Goal: Check status: Check status

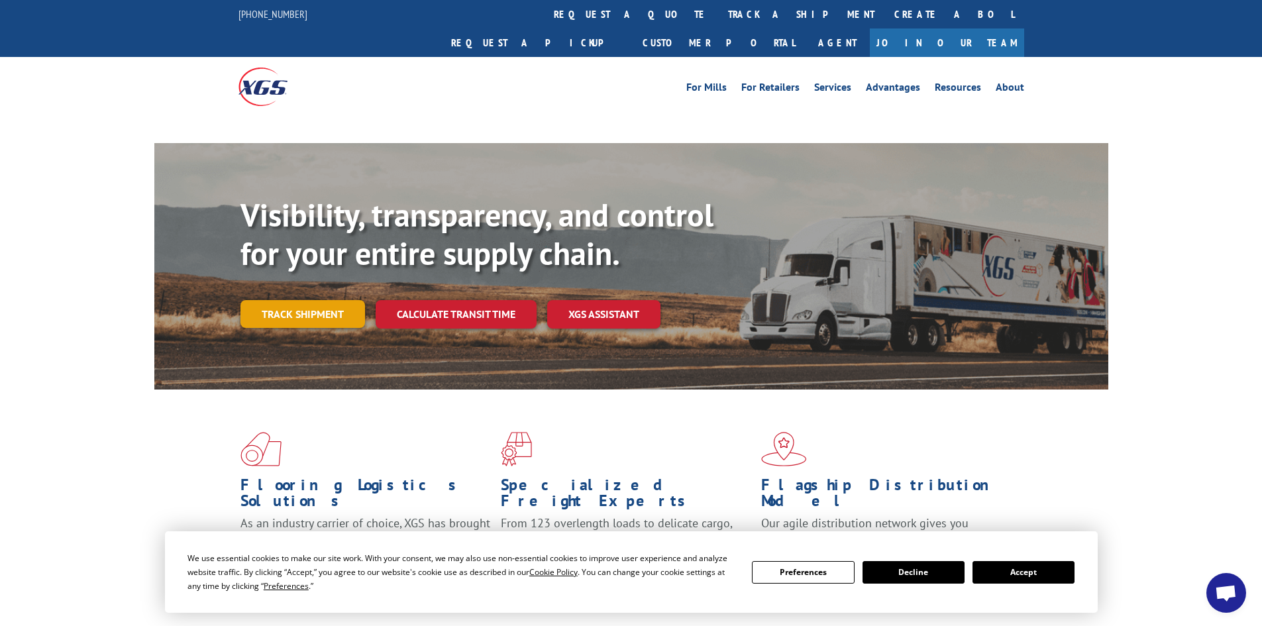
click at [274, 300] on link "Track shipment" at bounding box center [302, 314] width 125 height 28
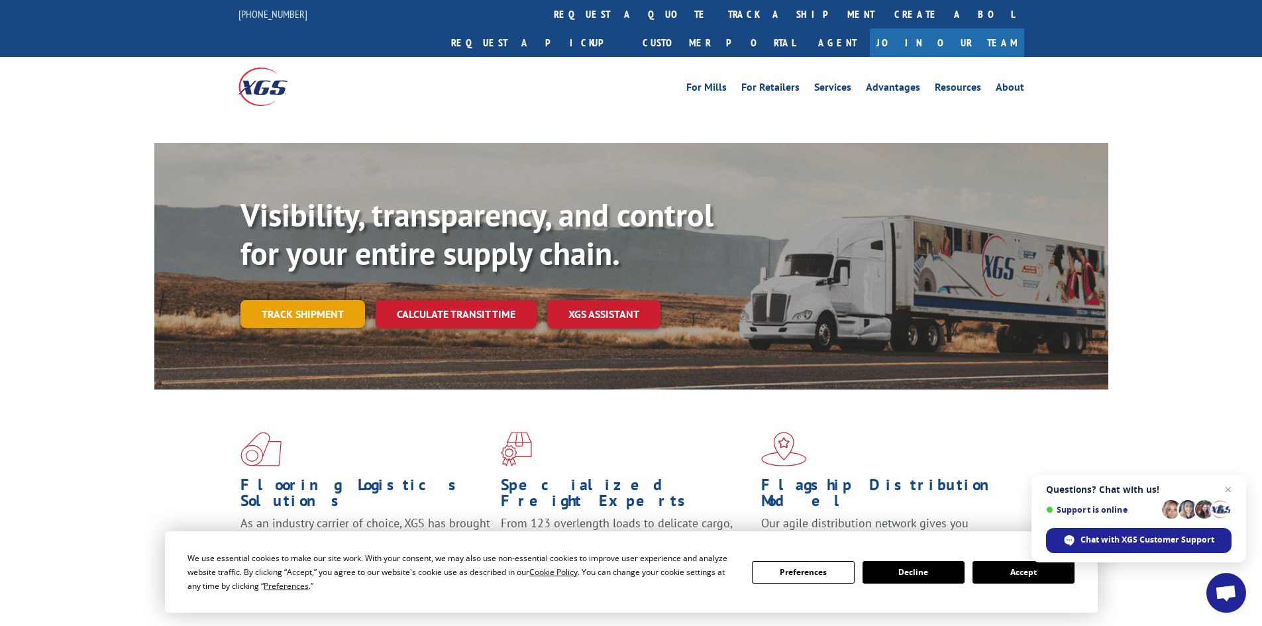
click at [303, 300] on link "Track shipment" at bounding box center [302, 314] width 125 height 28
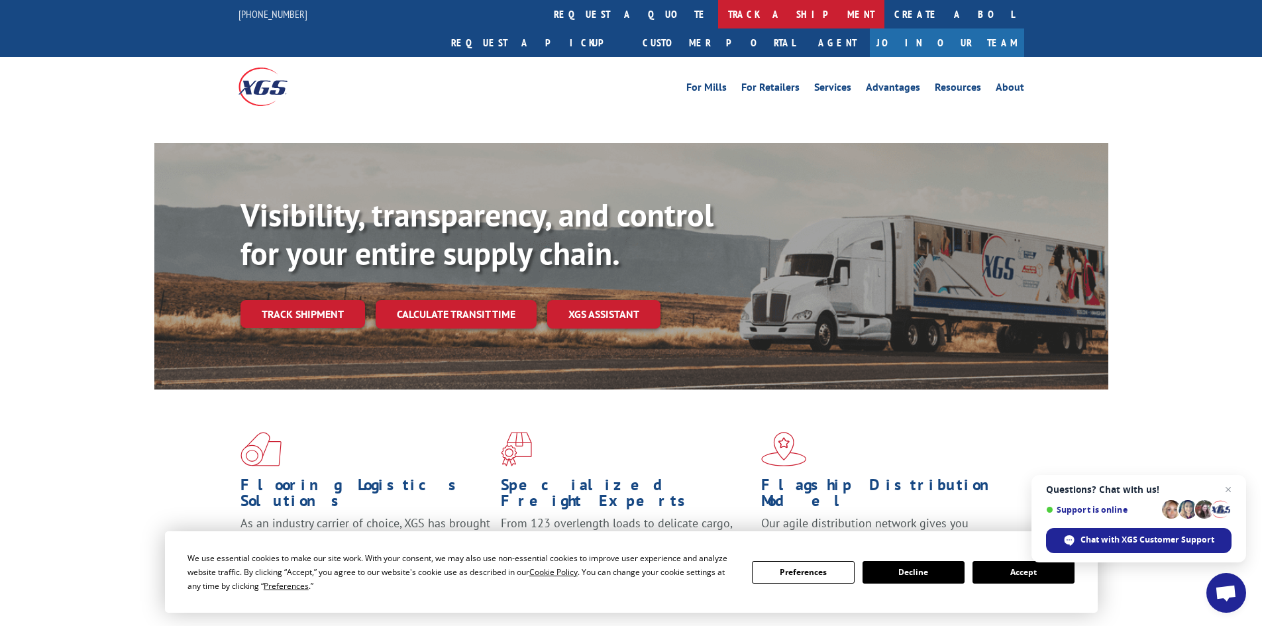
click at [718, 15] on link "track a shipment" at bounding box center [801, 14] width 166 height 28
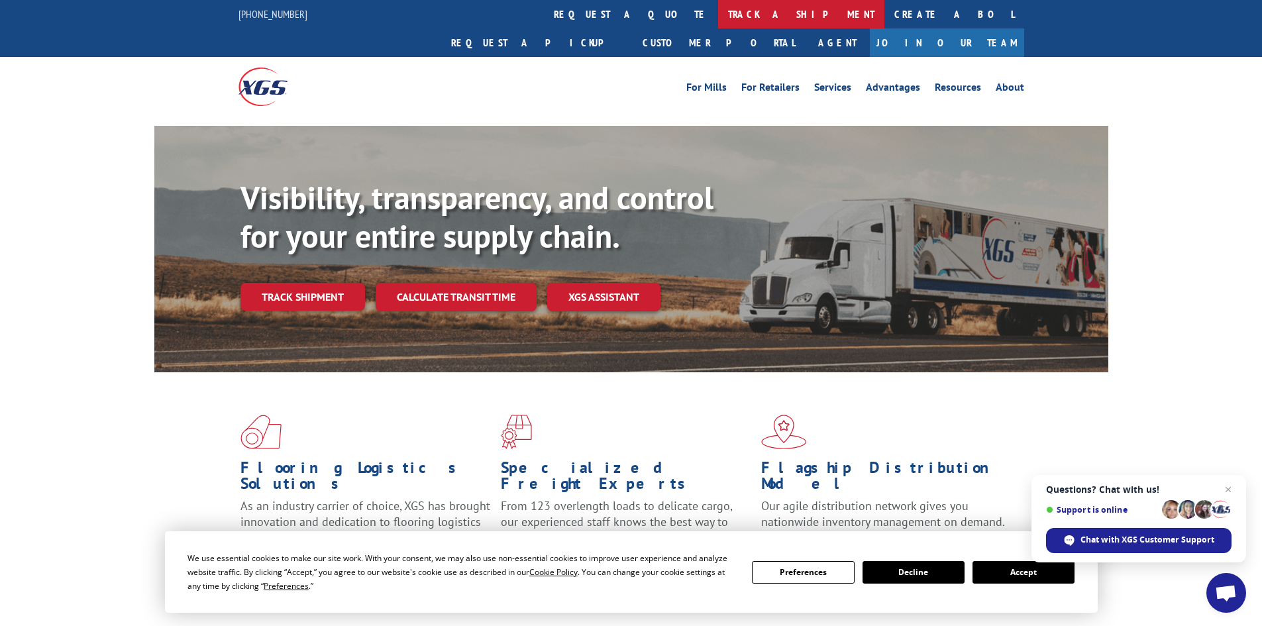
click at [718, 14] on link "track a shipment" at bounding box center [801, 14] width 166 height 28
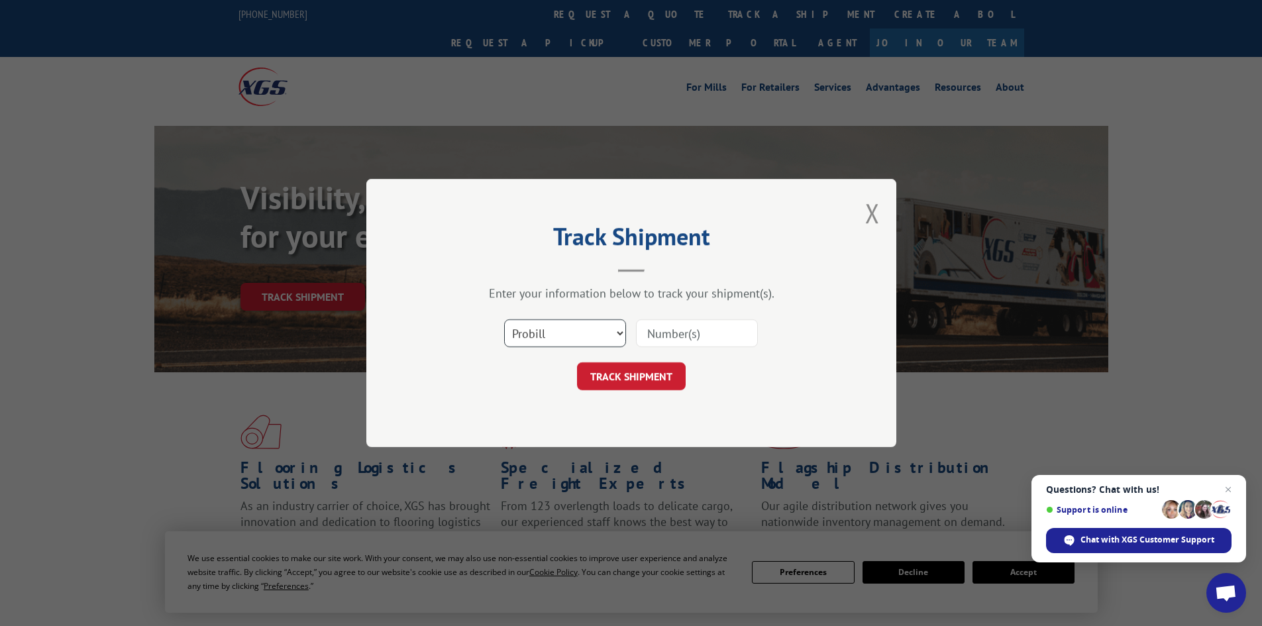
click at [564, 333] on select "Select category... Probill BOL PO" at bounding box center [565, 333] width 122 height 28
click at [661, 334] on input at bounding box center [697, 333] width 122 height 28
paste input "2557007"
type input "2557007"
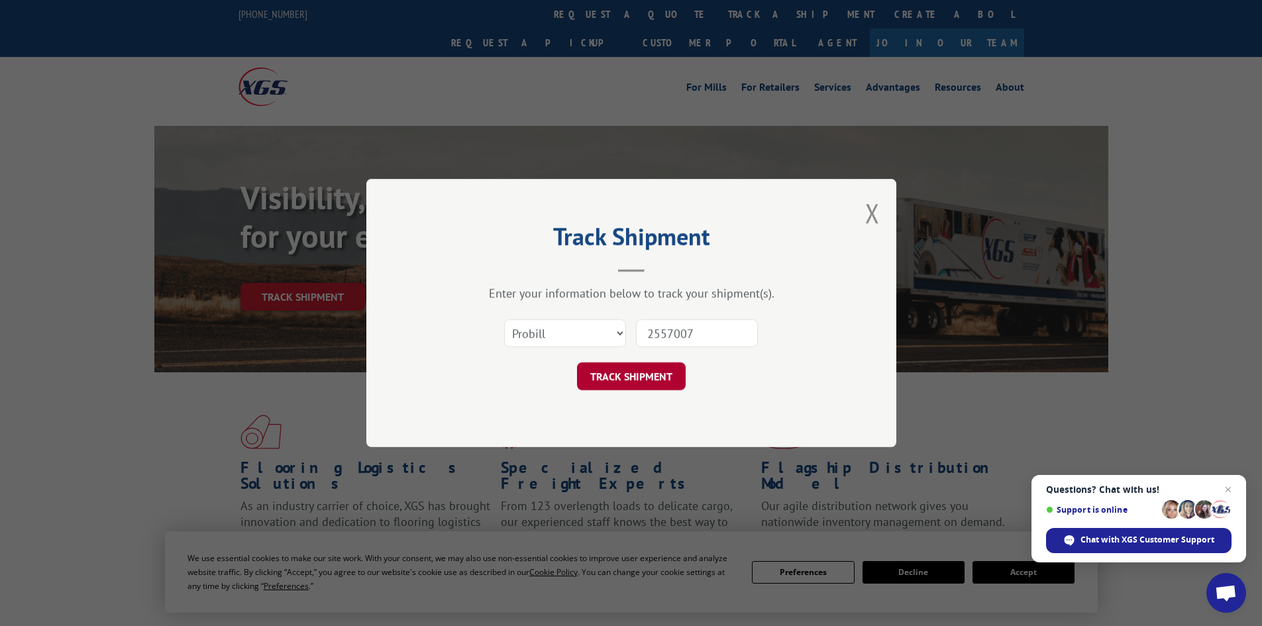
click at [631, 379] on button "TRACK SHIPMENT" at bounding box center [631, 376] width 109 height 28
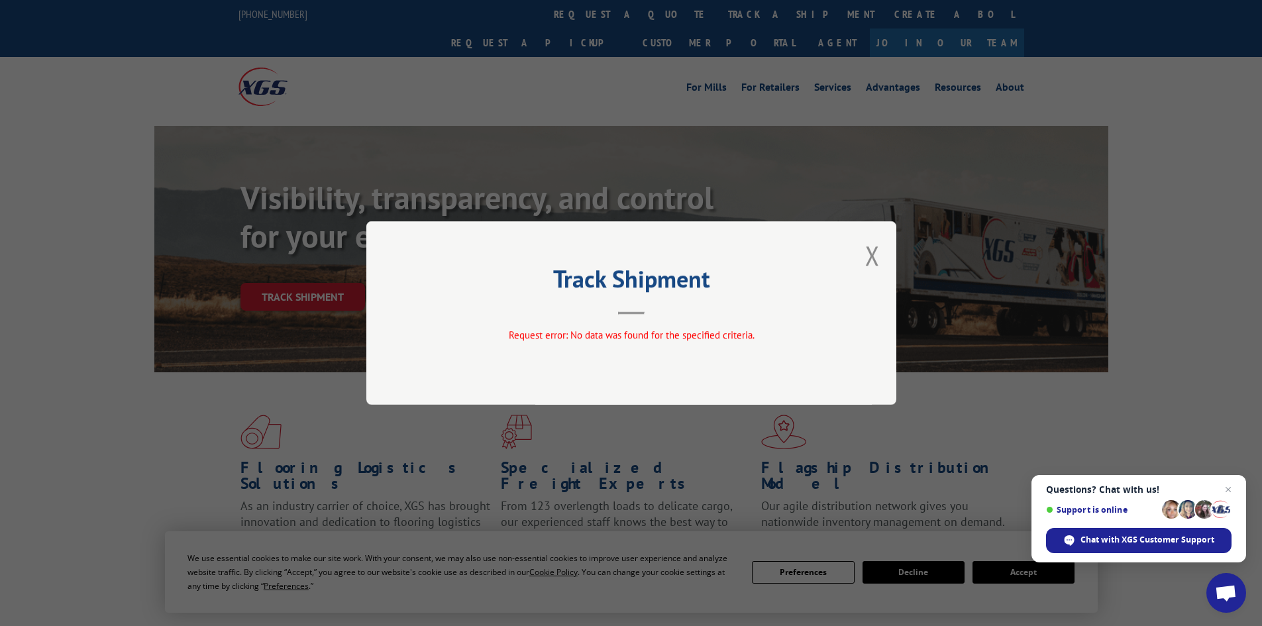
click at [648, 311] on header "Track Shipment" at bounding box center [631, 292] width 397 height 45
click at [876, 254] on button "Close modal" at bounding box center [872, 255] width 15 height 35
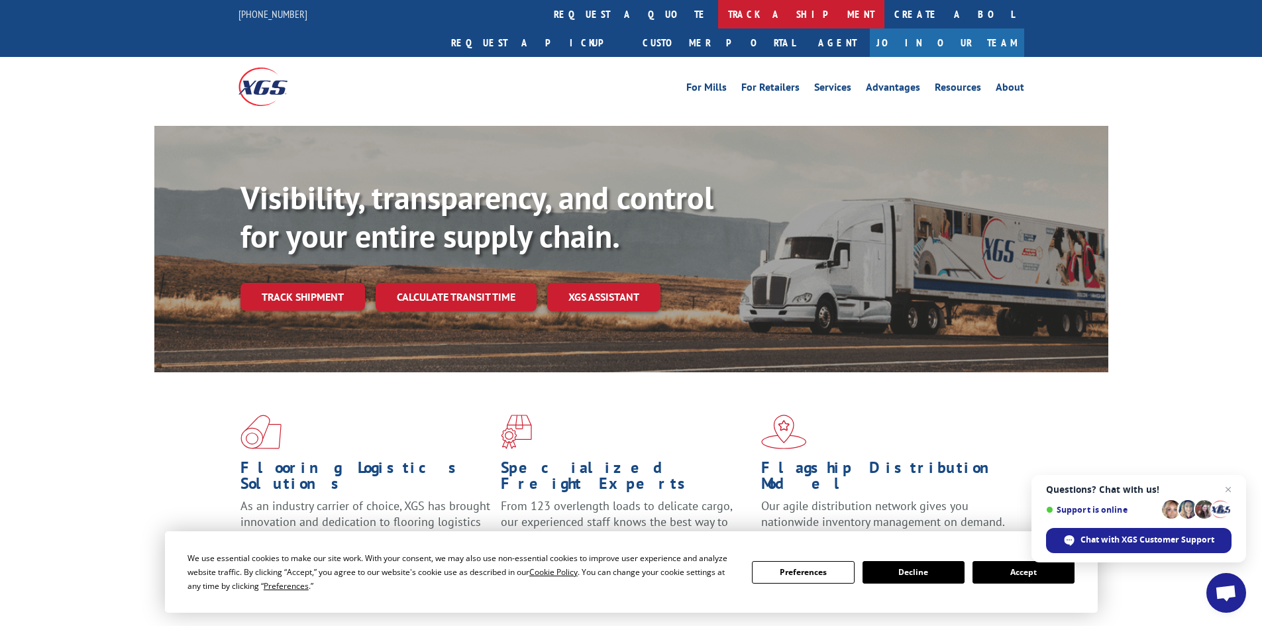
click at [718, 19] on link "track a shipment" at bounding box center [801, 14] width 166 height 28
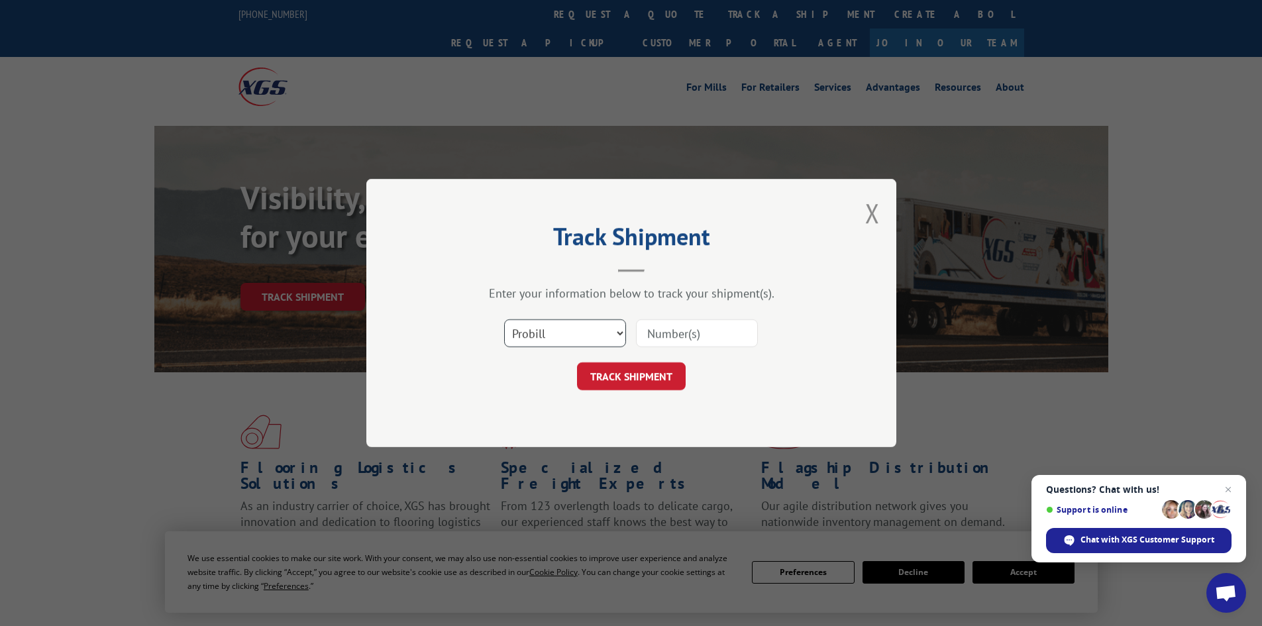
click at [568, 331] on select "Select category... Probill BOL PO" at bounding box center [565, 333] width 122 height 28
select select "bol"
click at [504, 319] on select "Select category... Probill BOL PO" at bounding box center [565, 333] width 122 height 28
click at [665, 329] on input at bounding box center [697, 333] width 122 height 28
paste input "2557007"
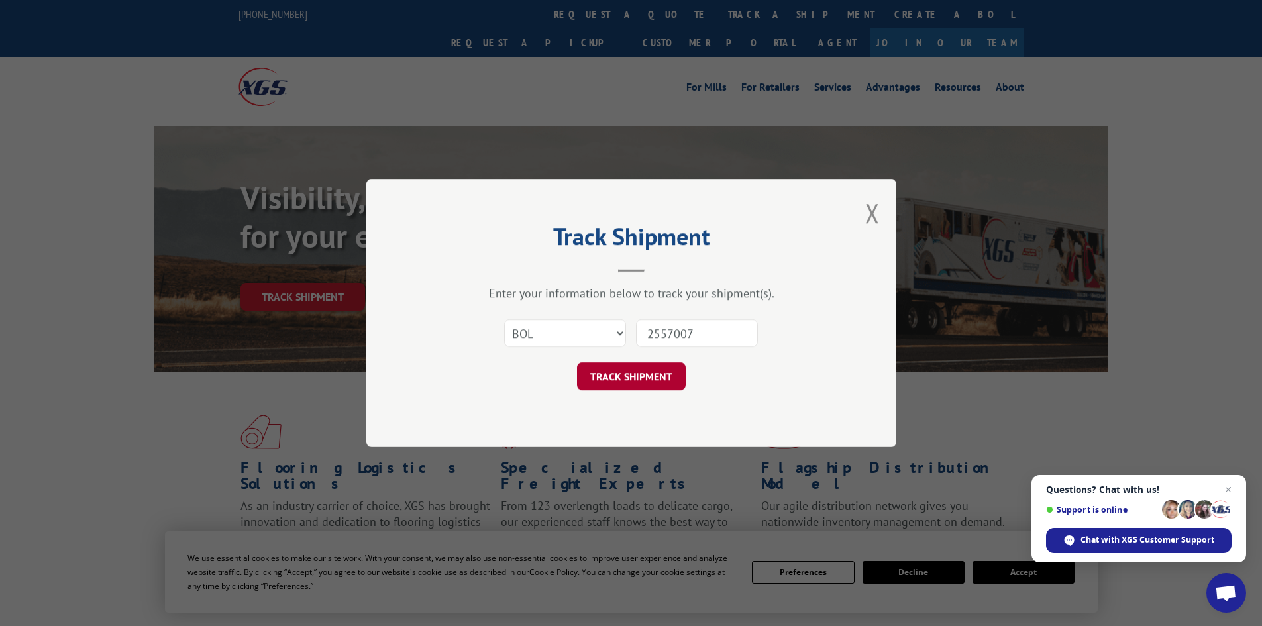
type input "2557007"
click at [639, 380] on button "TRACK SHIPMENT" at bounding box center [631, 376] width 109 height 28
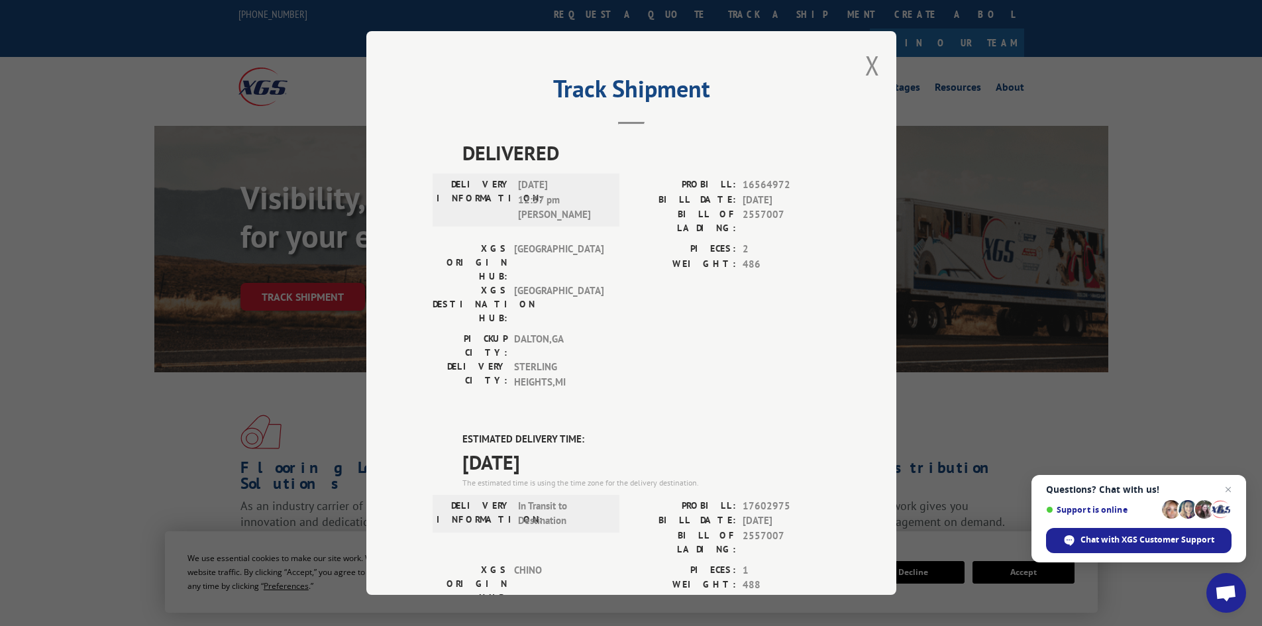
click at [623, 332] on div "PICKUP CITY: [GEOGRAPHIC_DATA] , [GEOGRAPHIC_DATA]: [GEOGRAPHIC_DATA] , [GEOGRA…" at bounding box center [631, 364] width 397 height 64
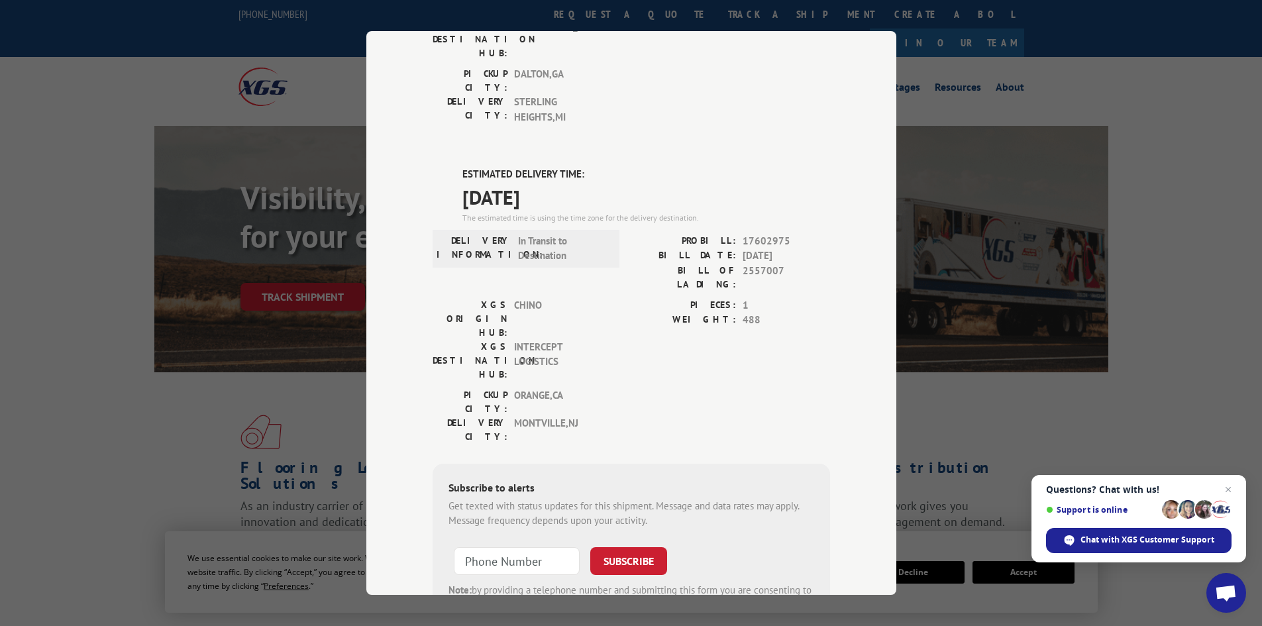
scroll to position [266, 0]
